Goal: Task Accomplishment & Management: Use online tool/utility

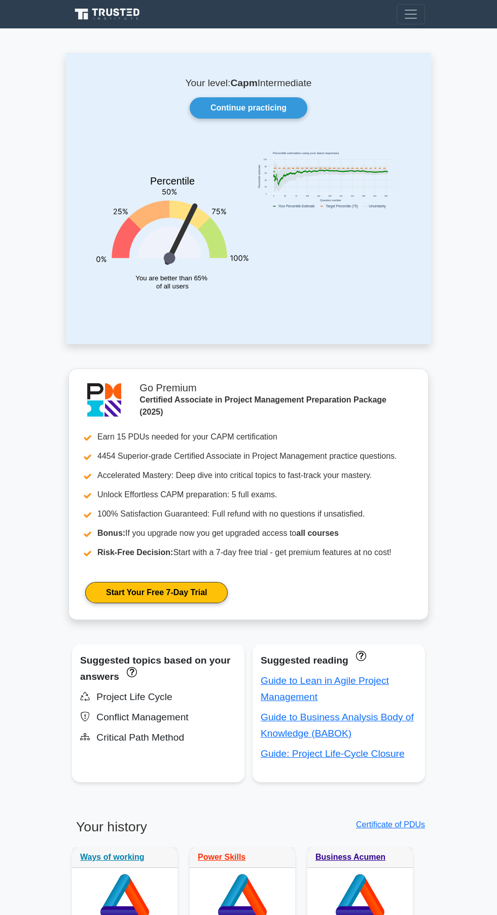
click at [226, 107] on link "Continue practicing" at bounding box center [249, 107] width 118 height 21
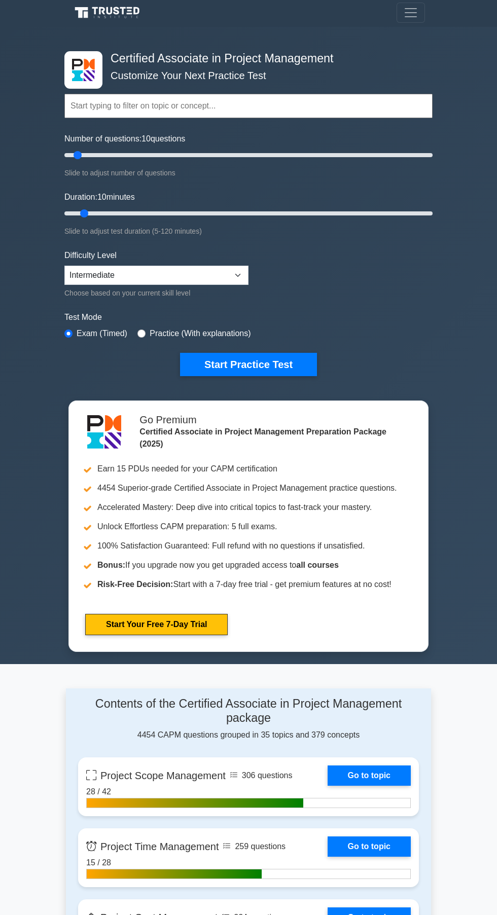
scroll to position [2, 0]
